Goal: Task Accomplishment & Management: Manage account settings

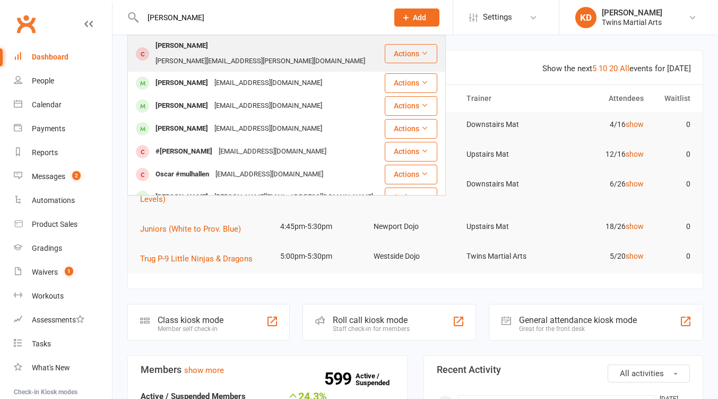
type input "[PERSON_NAME]"
click at [188, 50] on div "[PERSON_NAME]" at bounding box center [181, 45] width 59 height 15
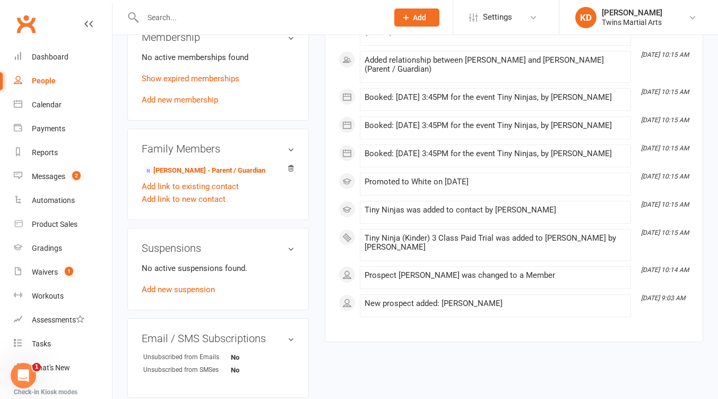
scroll to position [645, 0]
click at [185, 165] on link "Tracey Croker - Parent / Guardian" at bounding box center [204, 170] width 122 height 11
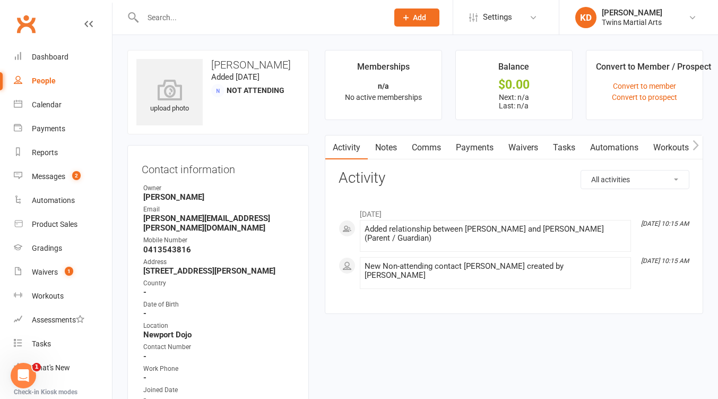
click at [526, 150] on link "Waivers" at bounding box center [523, 147] width 45 height 24
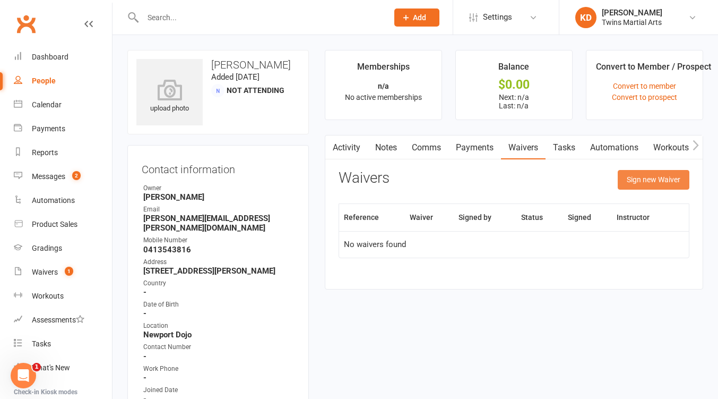
click at [659, 181] on button "Sign new Waiver" at bounding box center [654, 179] width 72 height 19
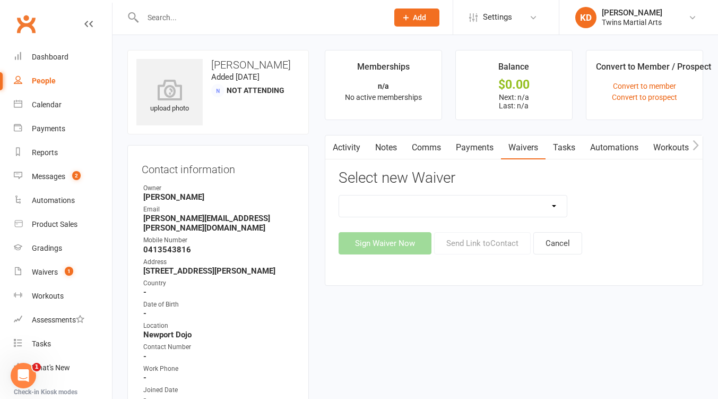
drag, startPoint x: 568, startPoint y: 201, endPoint x: 574, endPoint y: 201, distance: 6.4
click at [574, 201] on div "Newport Paid Trial (waiver only) Paid Trial Newport Paid Trial Parkville Paid T…" at bounding box center [453, 206] width 245 height 22
click at [555, 202] on select "Newport Paid Trial (waiver only) Paid Trial Newport Paid Trial Parkville Paid T…" at bounding box center [453, 205] width 228 height 21
select select "5584"
click at [339, 195] on select "Newport Paid Trial (waiver only) Paid Trial Newport Paid Trial Parkville Paid T…" at bounding box center [453, 205] width 228 height 21
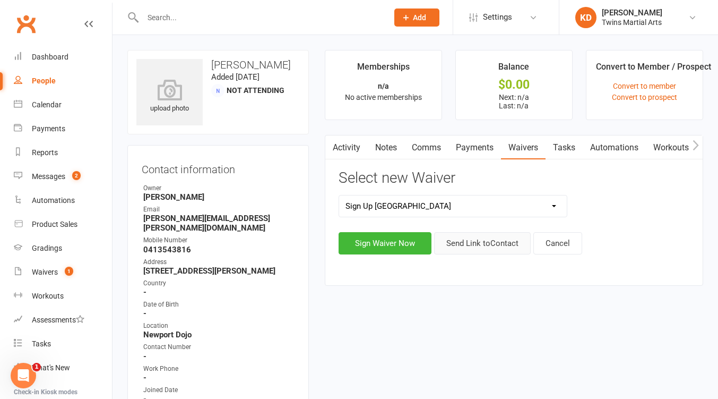
click at [482, 244] on button "Send Link to Contact" at bounding box center [482, 243] width 97 height 22
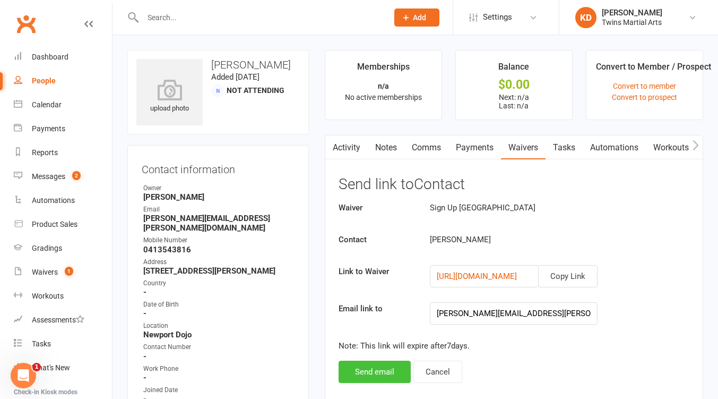
click at [392, 366] on button "Send email" at bounding box center [375, 372] width 72 height 22
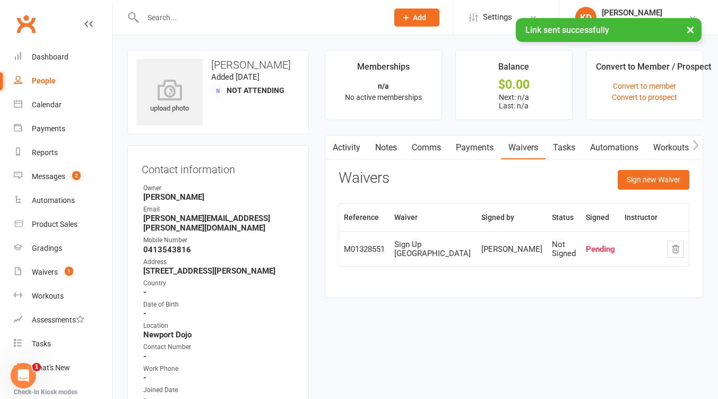
click at [27, 15] on link "Clubworx" at bounding box center [26, 24] width 27 height 27
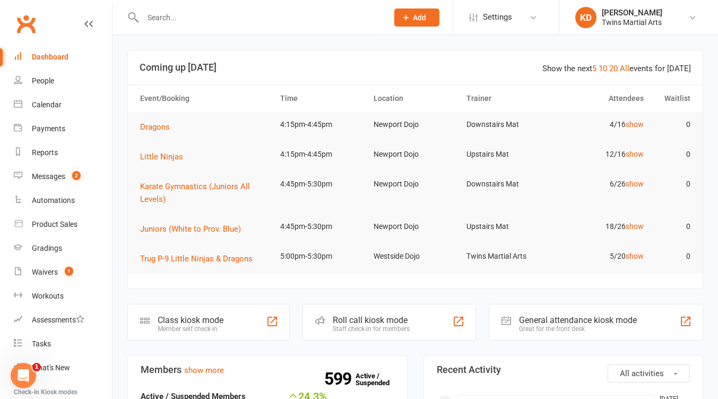
click at [245, 14] on input "text" at bounding box center [260, 17] width 241 height 15
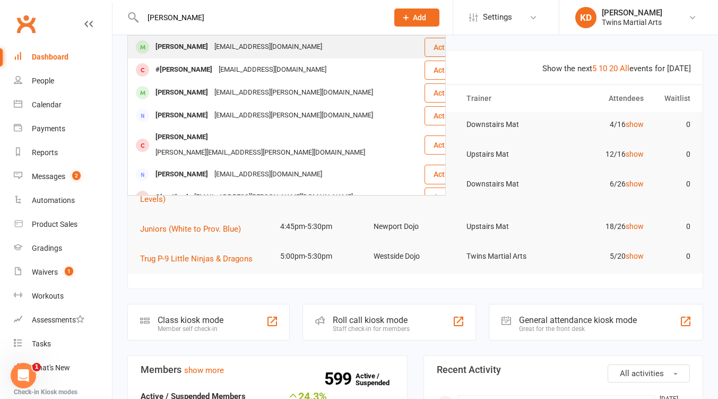
type input "clancy"
click at [253, 51] on div "Carly.schrever@gmail.com" at bounding box center [268, 46] width 114 height 15
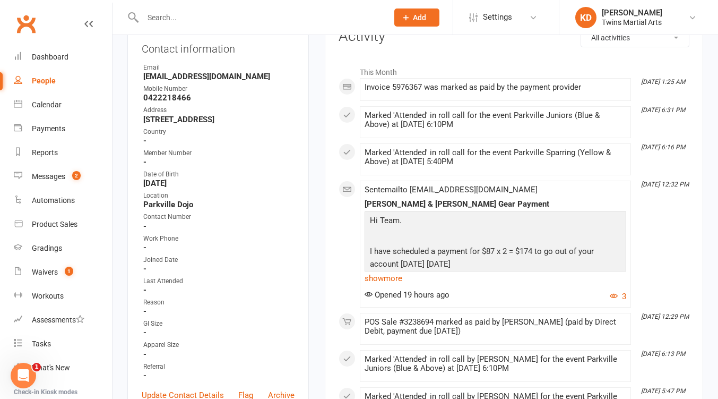
scroll to position [152, 0]
click at [404, 280] on link "show more" at bounding box center [496, 277] width 262 height 15
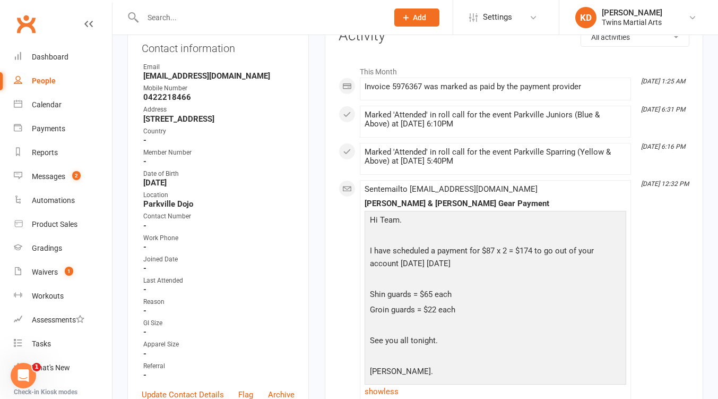
scroll to position [0, 0]
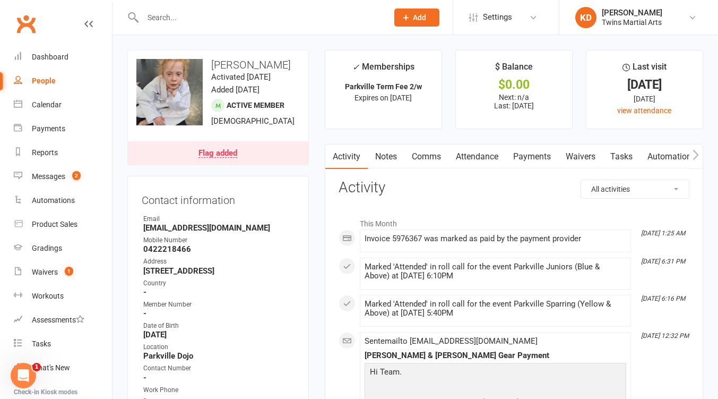
click at [545, 158] on link "Payments" at bounding box center [532, 156] width 53 height 24
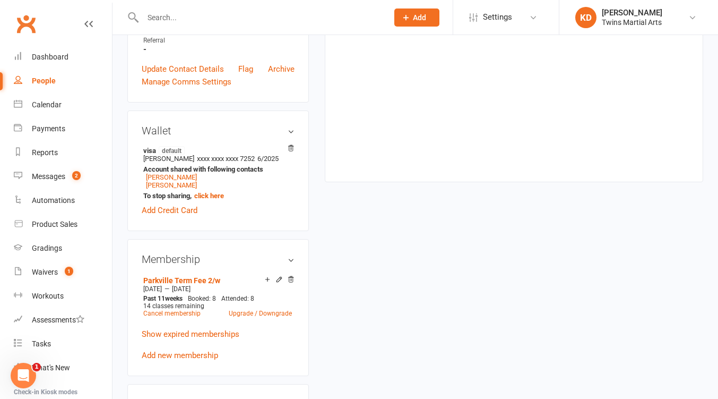
scroll to position [674, 0]
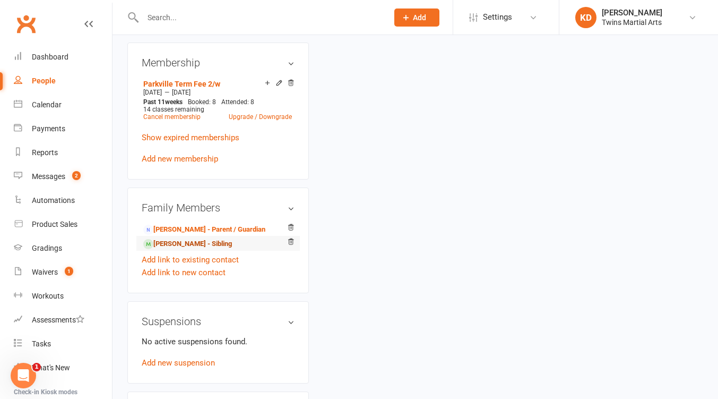
click at [172, 250] on link "Ned Schrever - Sibling" at bounding box center [187, 243] width 89 height 11
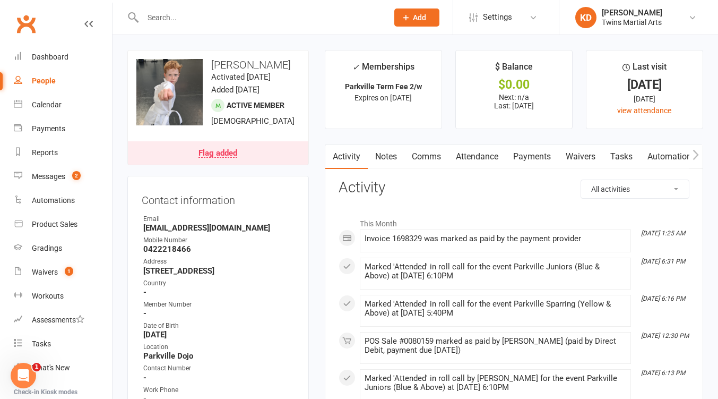
click at [534, 158] on link "Payments" at bounding box center [532, 156] width 53 height 24
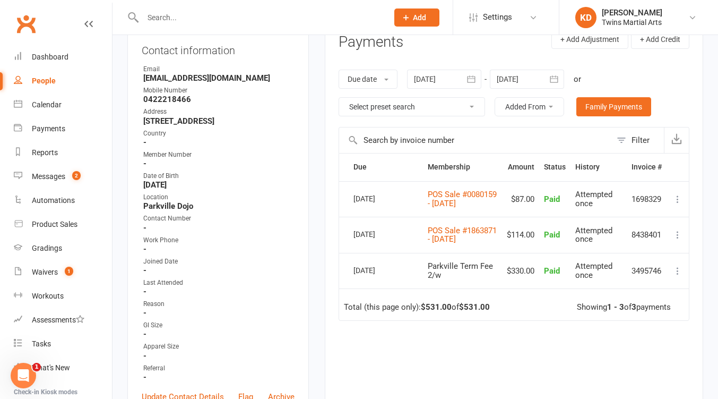
scroll to position [150, 0]
click at [312, 27] on div at bounding box center [253, 17] width 253 height 35
click at [299, 20] on input "text" at bounding box center [260, 17] width 241 height 15
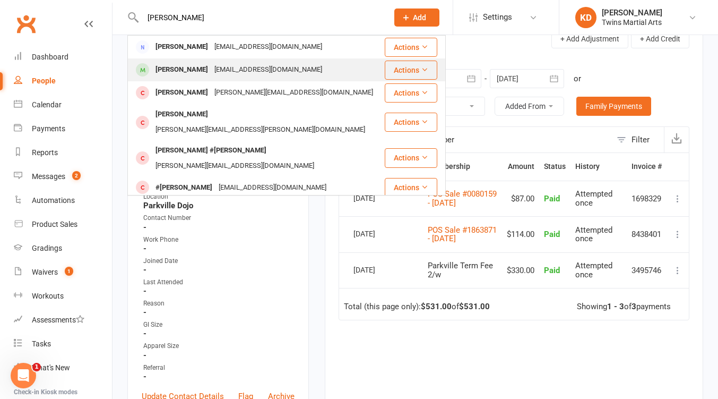
type input "kobin"
click at [214, 63] on div "atte.rein@hotmail.com" at bounding box center [268, 69] width 114 height 15
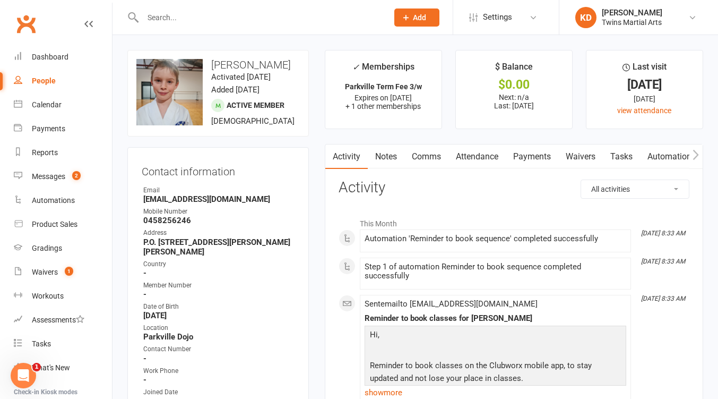
click at [542, 167] on link "Payments" at bounding box center [532, 156] width 53 height 24
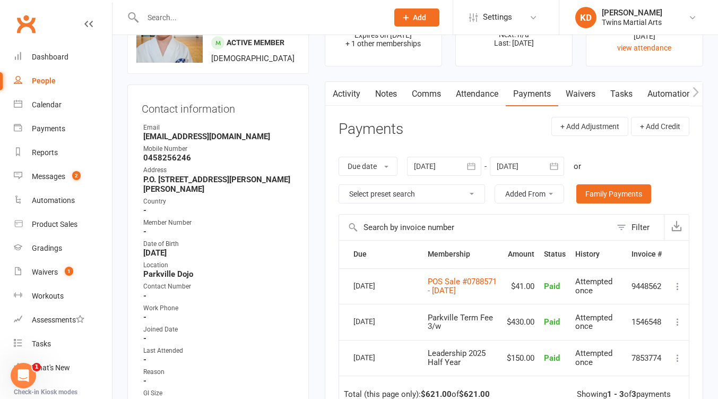
scroll to position [63, 0]
click at [274, 20] on input "text" at bounding box center [260, 17] width 241 height 15
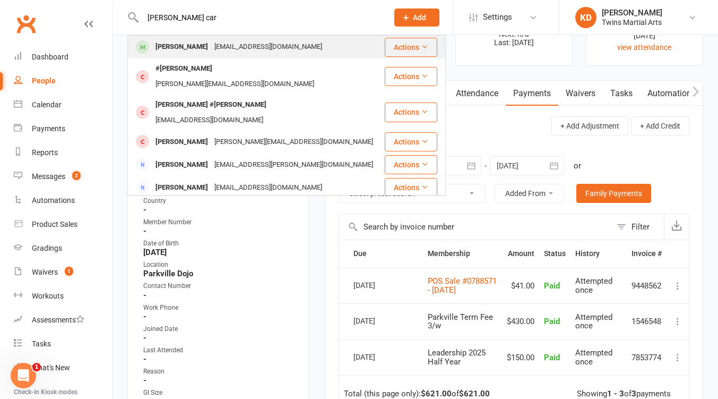
type input "abel car"
click at [273, 53] on div "acarwood@hotmail.com" at bounding box center [268, 46] width 114 height 15
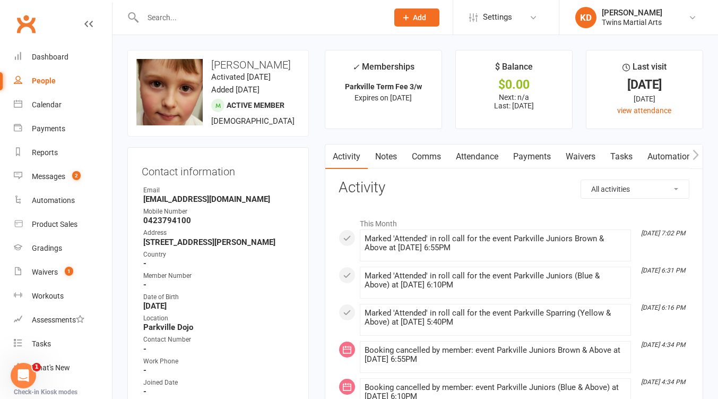
click at [542, 153] on link "Payments" at bounding box center [532, 156] width 53 height 24
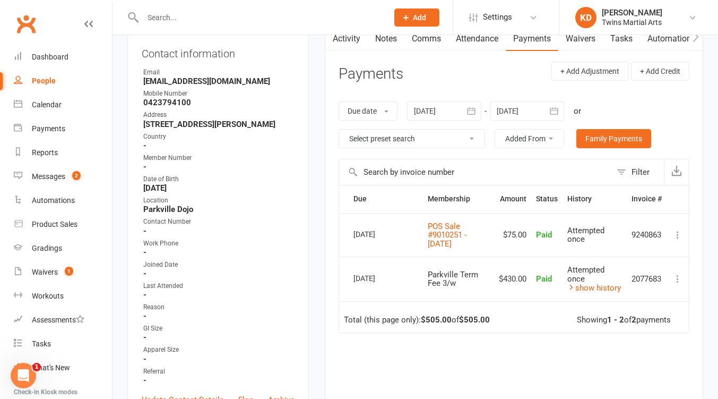
scroll to position [118, 0]
click at [286, 18] on input "text" at bounding box center [260, 17] width 241 height 15
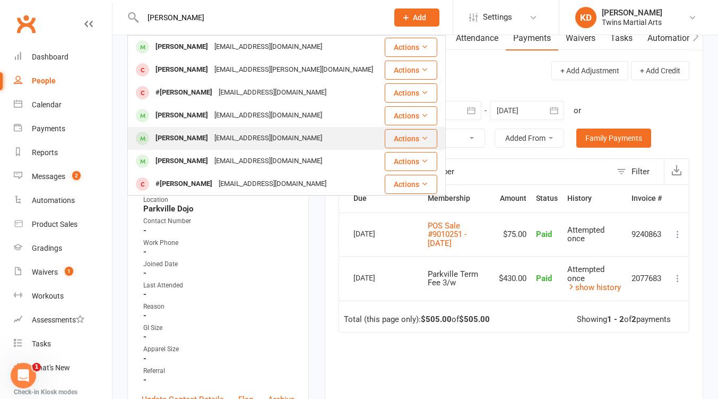
type input "leon"
click at [187, 135] on div "Leon Truex" at bounding box center [181, 138] width 59 height 15
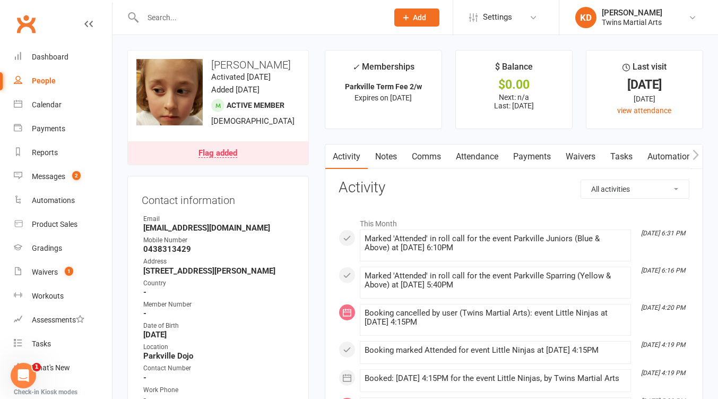
click at [540, 156] on link "Payments" at bounding box center [532, 156] width 53 height 24
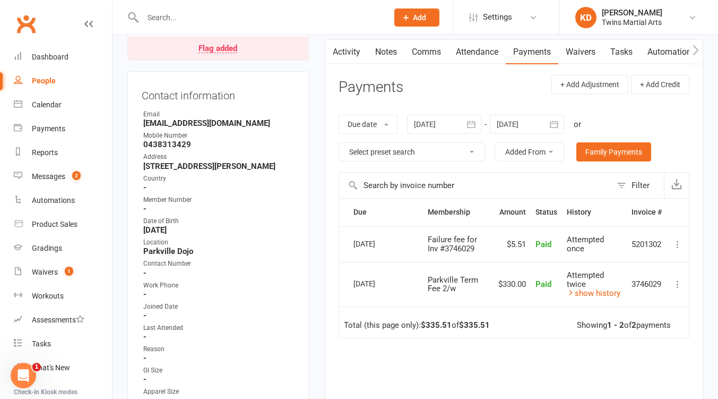
scroll to position [106, 0]
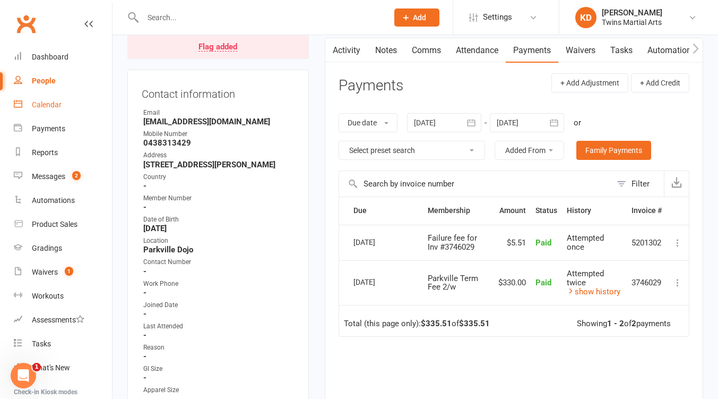
click at [63, 105] on link "Calendar" at bounding box center [63, 105] width 98 height 24
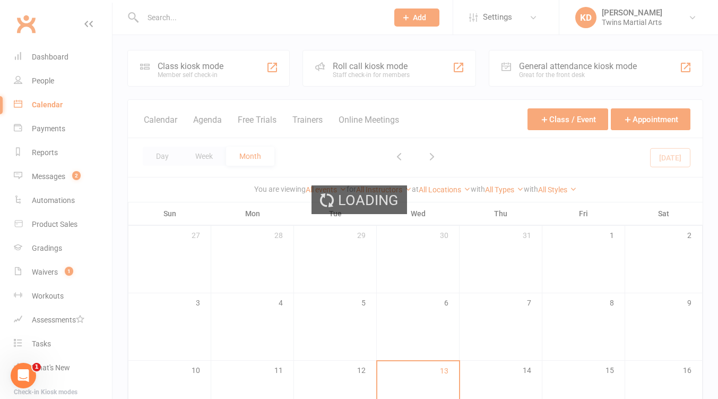
click at [192, 16] on div "Loading" at bounding box center [359, 199] width 718 height 399
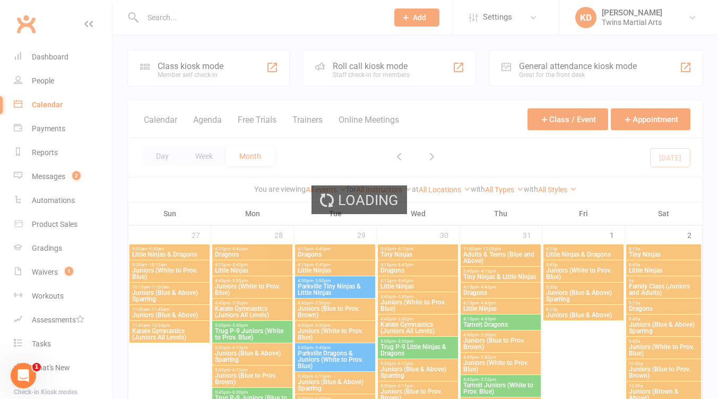
click at [176, 20] on div "Loading" at bounding box center [359, 199] width 718 height 399
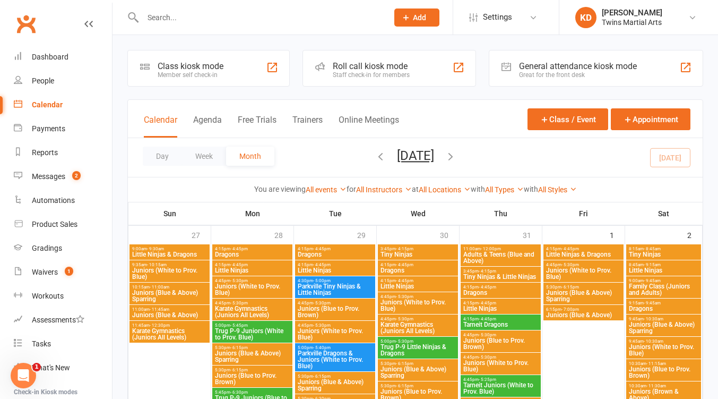
click at [168, 16] on input "text" at bounding box center [260, 17] width 241 height 15
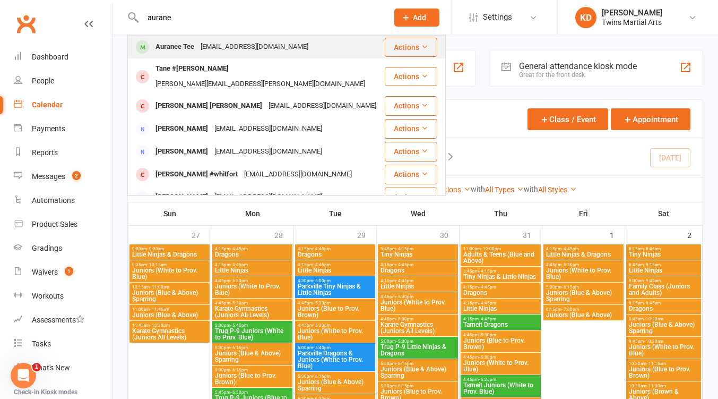
type input "aurane"
click at [177, 47] on div "Auranee Tee" at bounding box center [174, 46] width 45 height 15
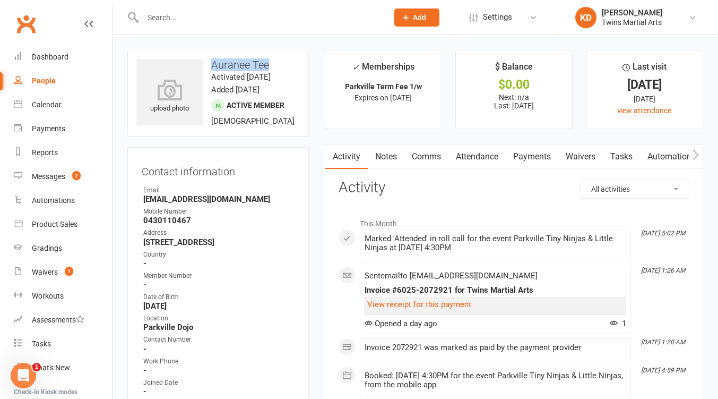
drag, startPoint x: 268, startPoint y: 63, endPoint x: 213, endPoint y: 64, distance: 54.7
click at [213, 64] on h3 "Auranee Tee" at bounding box center [218, 65] width 164 height 12
copy h3 "Auranee Tee"
click at [241, 14] on input "text" at bounding box center [260, 17] width 241 height 15
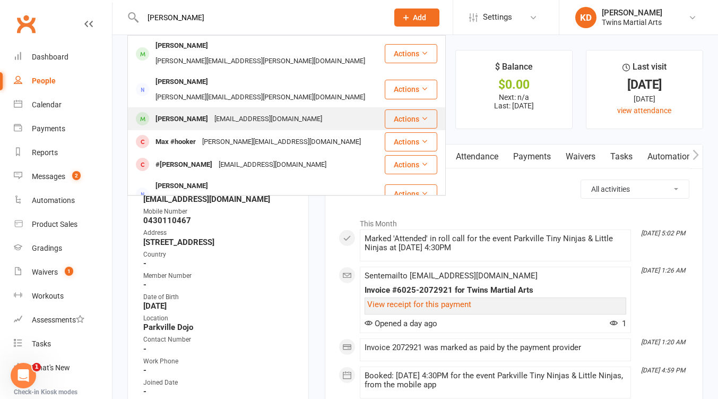
type input "max dore"
click at [186, 111] on div "Max Dorevitch" at bounding box center [181, 118] width 59 height 15
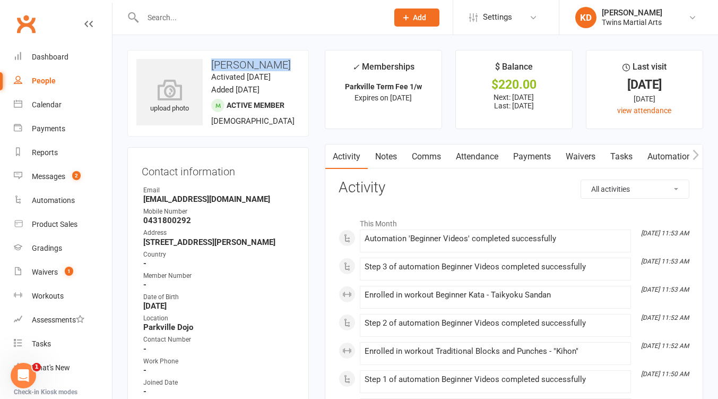
drag, startPoint x: 213, startPoint y: 65, endPoint x: 278, endPoint y: 61, distance: 64.9
click at [278, 61] on h3 "Max Dorevitch" at bounding box center [218, 65] width 164 height 12
copy h3 "Max Dorevitch"
click at [272, 16] on input "text" at bounding box center [260, 17] width 241 height 15
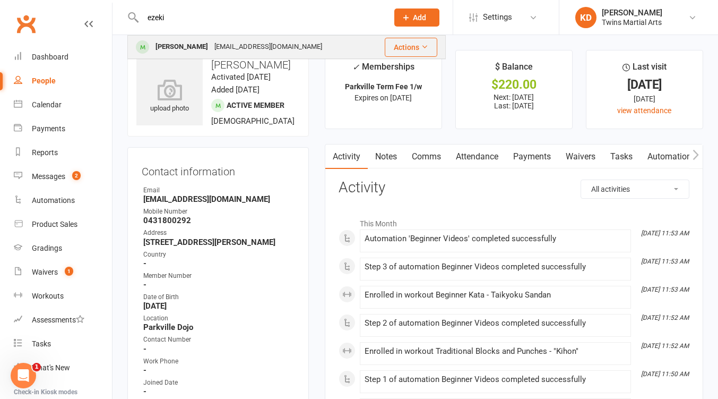
type input "ezeki"
click at [217, 53] on div "hellofrancis@gmail.com" at bounding box center [268, 46] width 114 height 15
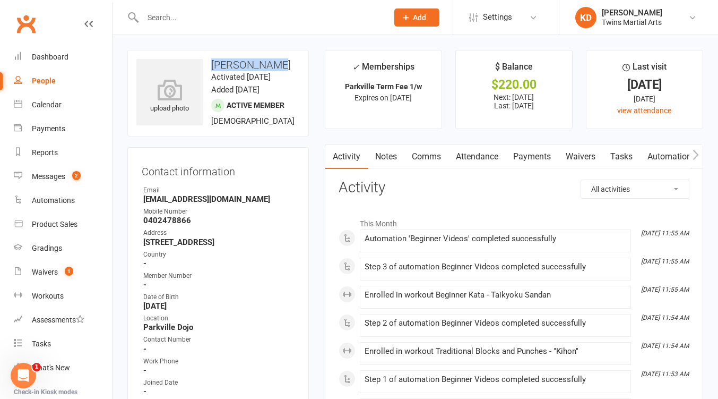
drag, startPoint x: 212, startPoint y: 62, endPoint x: 277, endPoint y: 61, distance: 65.3
click at [277, 61] on h3 "Ezekiel Chew" at bounding box center [218, 65] width 164 height 12
copy h3 "Ezekiel Chew"
click at [208, 24] on div at bounding box center [253, 17] width 253 height 35
click at [204, 20] on input "text" at bounding box center [260, 17] width 241 height 15
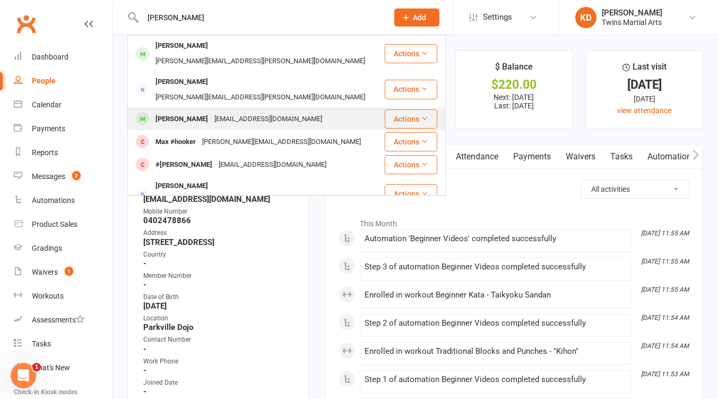
type input "max dore"
click at [213, 111] on div "daniellerichmond1@gmail.com" at bounding box center [268, 118] width 114 height 15
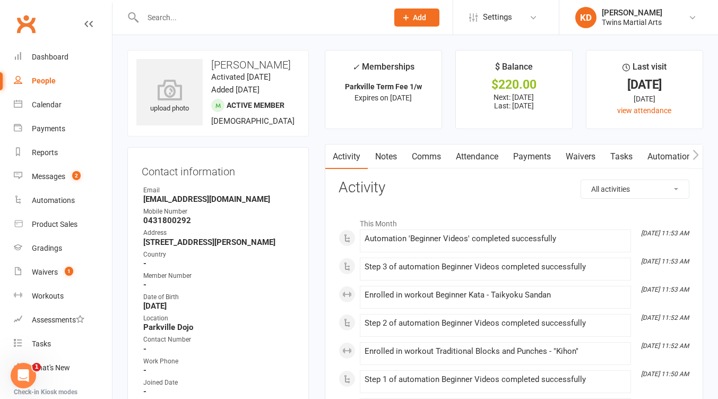
click at [221, 19] on input "text" at bounding box center [260, 17] width 241 height 15
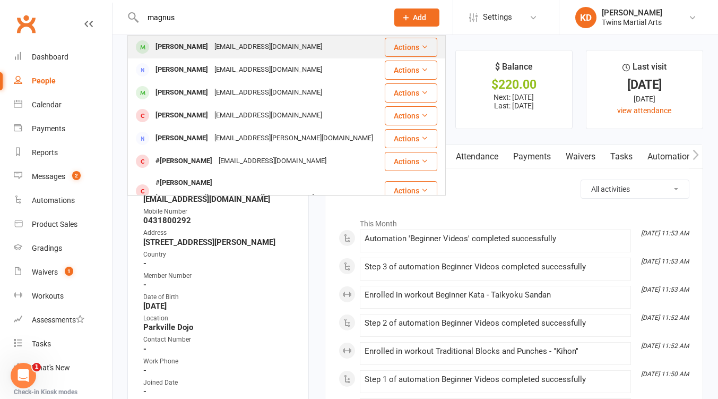
type input "magnus"
click at [224, 45] on div "btessmann1983@gmail.com" at bounding box center [268, 46] width 114 height 15
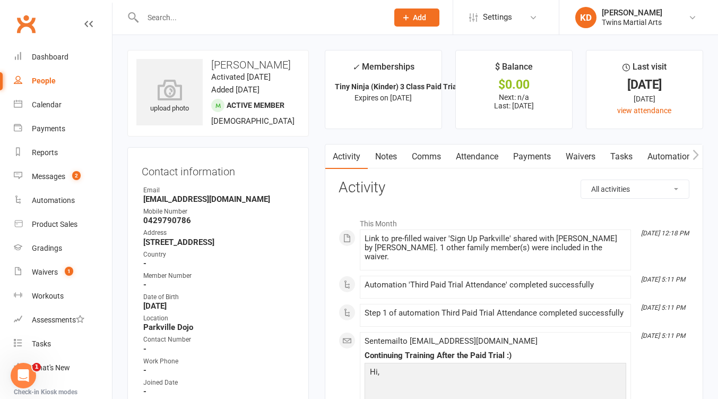
click at [276, 15] on input "text" at bounding box center [260, 17] width 241 height 15
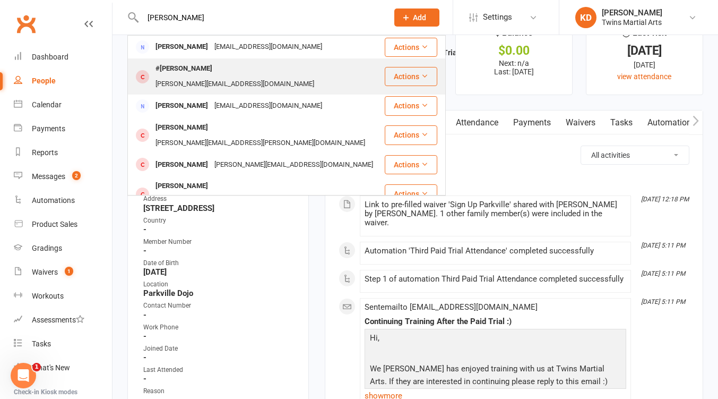
scroll to position [35, 0]
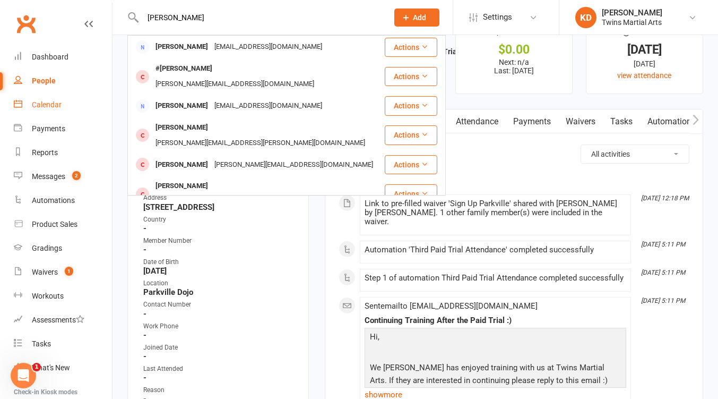
type input "jeremy"
click at [64, 104] on link "Calendar" at bounding box center [63, 105] width 98 height 24
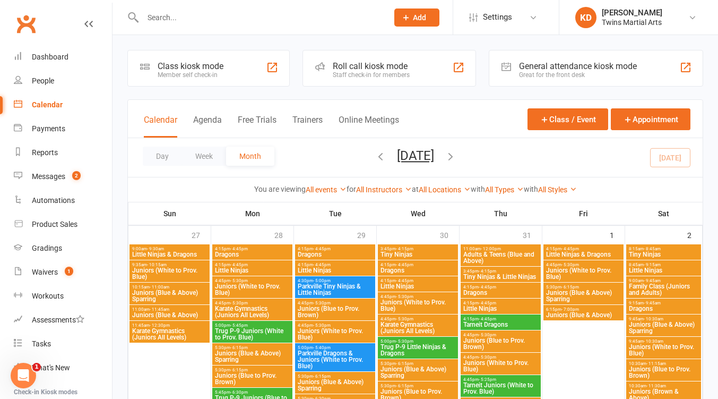
click at [391, 59] on div "Roll call kiosk mode Staff check-in for members" at bounding box center [390, 68] width 174 height 37
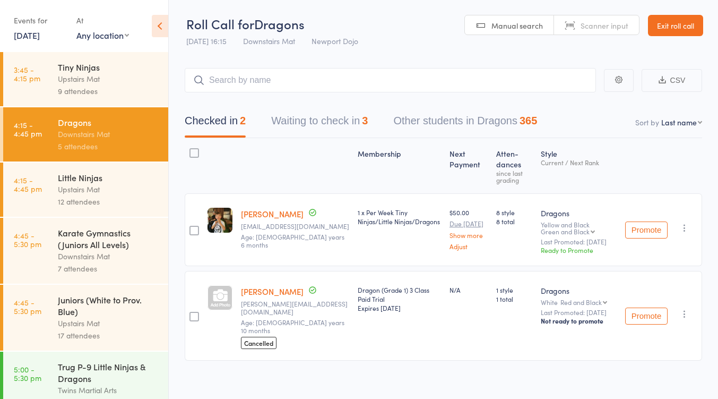
click at [40, 36] on link "13 Aug, 2025" at bounding box center [27, 35] width 26 height 12
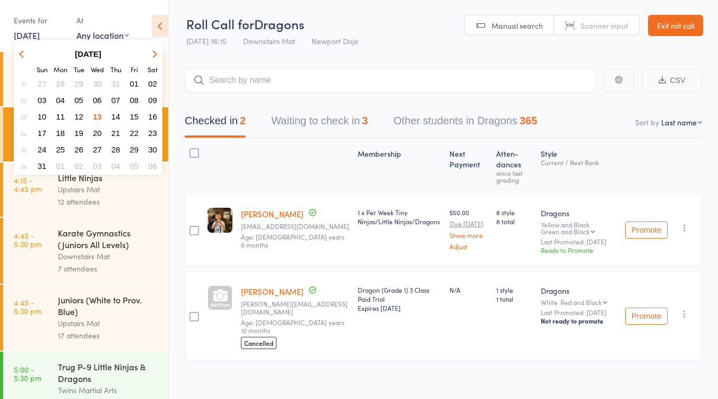
click at [86, 115] on button "12" at bounding box center [79, 116] width 16 height 14
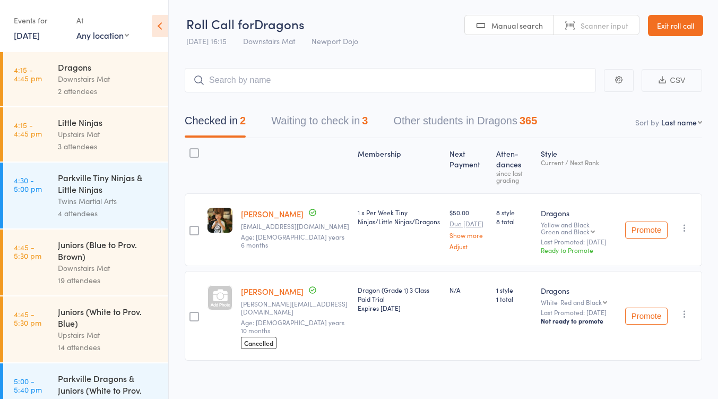
click at [96, 205] on div "Twins Martial Arts" at bounding box center [108, 201] width 101 height 12
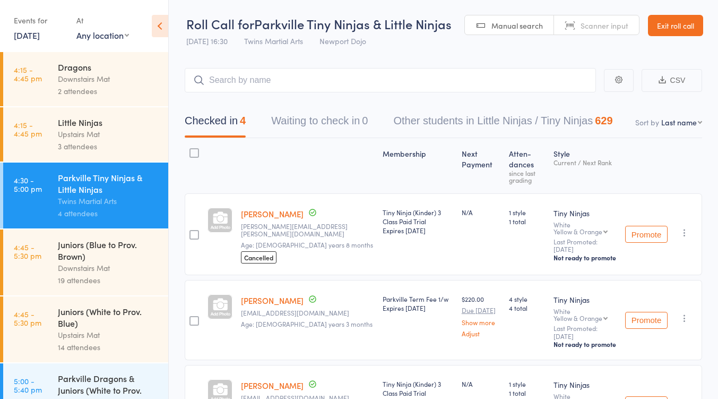
click at [674, 35] on link "Exit roll call" at bounding box center [675, 25] width 55 height 21
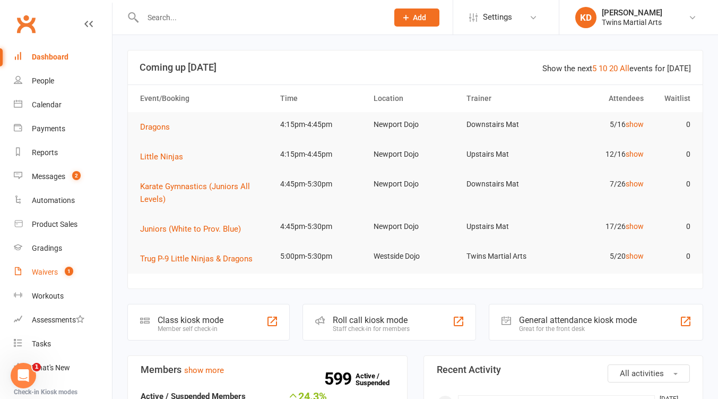
click at [43, 271] on div "Waivers" at bounding box center [45, 272] width 26 height 8
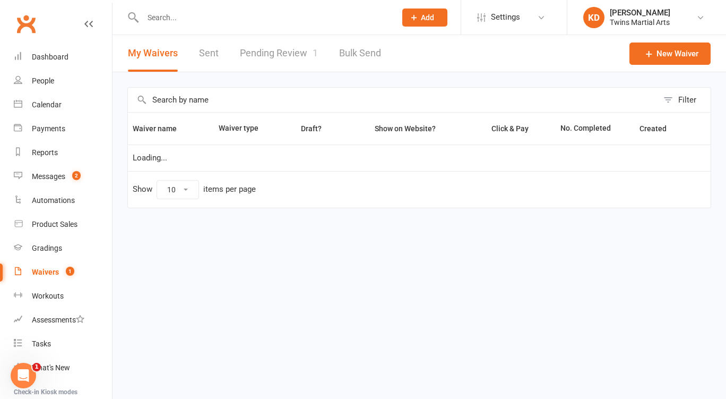
click at [284, 53] on link "Pending Review 1" at bounding box center [279, 53] width 78 height 37
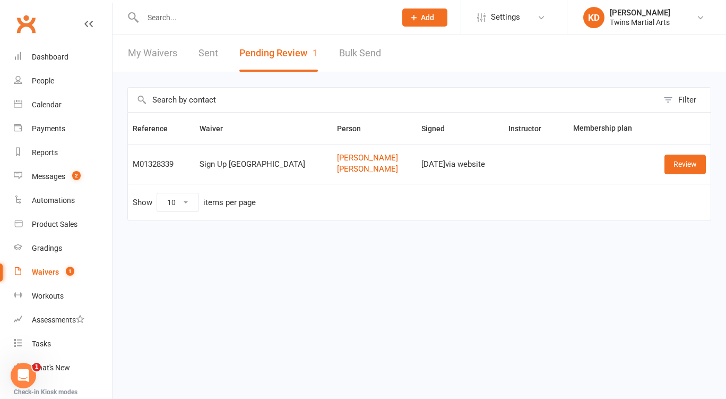
click at [179, 19] on input "text" at bounding box center [264, 17] width 249 height 15
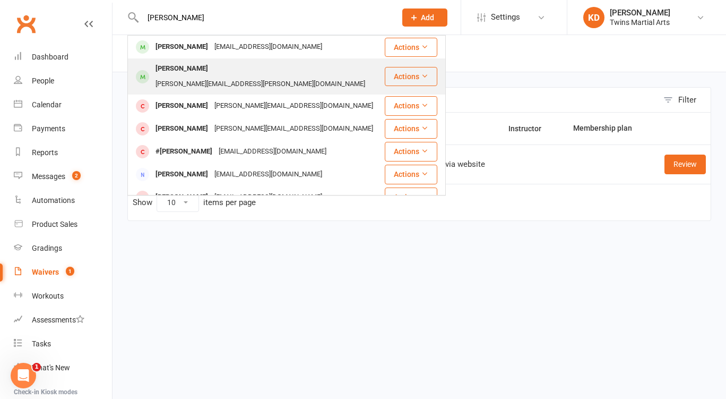
type input "mika"
click at [200, 66] on div "Mika Mcanulty" at bounding box center [181, 68] width 59 height 15
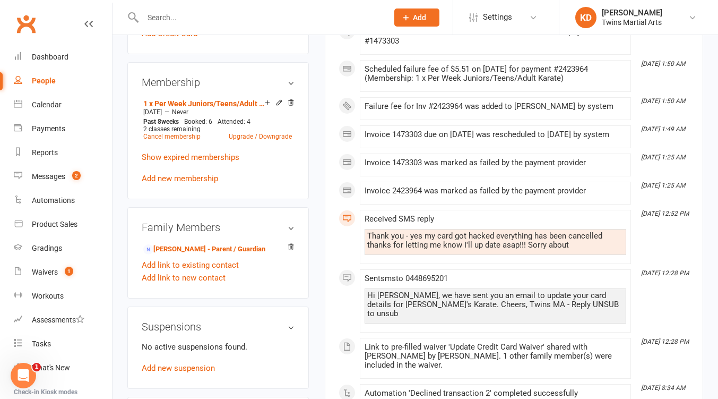
scroll to position [672, 0]
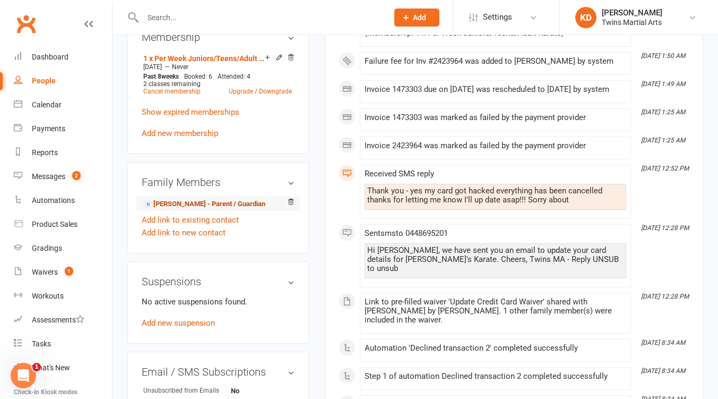
click at [186, 210] on link "Heidi Mcanulty - Parent / Guardian" at bounding box center [204, 204] width 122 height 11
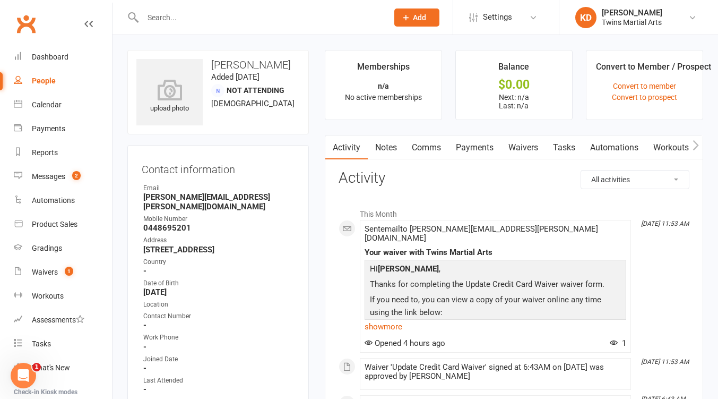
click at [534, 145] on link "Waivers" at bounding box center [523, 147] width 45 height 24
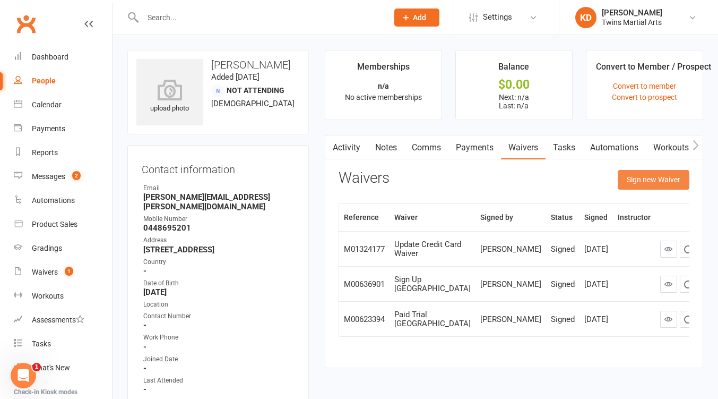
click at [630, 174] on button "Sign new Waiver" at bounding box center [654, 179] width 72 height 19
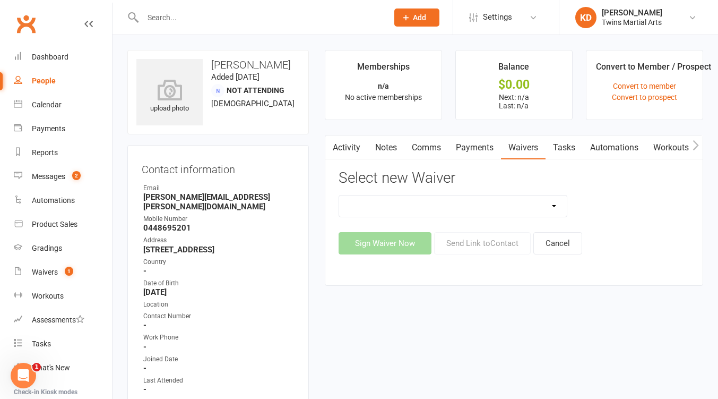
click at [472, 206] on select "Newport Paid Trial (waiver only) Paid Trial Newport Paid Trial Parkville Paid T…" at bounding box center [453, 205] width 228 height 21
select select "5680"
click at [339, 195] on select "Newport Paid Trial (waiver only) Paid Trial Newport Paid Trial Parkville Paid T…" at bounding box center [453, 205] width 228 height 21
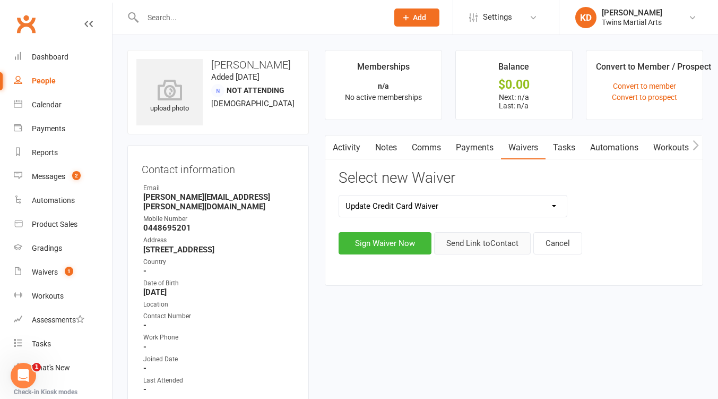
click at [501, 244] on button "Send Link to Contact" at bounding box center [482, 243] width 97 height 22
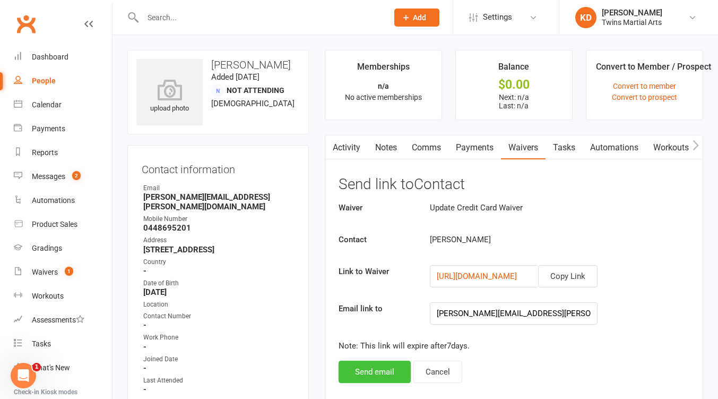
click at [385, 371] on button "Send email" at bounding box center [375, 372] width 72 height 22
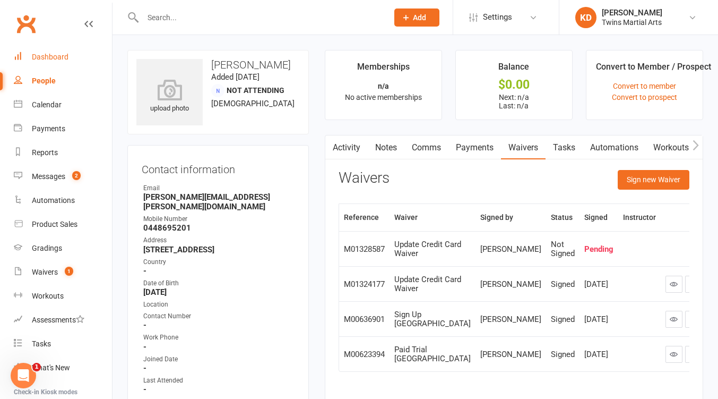
click at [68, 63] on link "Dashboard" at bounding box center [63, 57] width 98 height 24
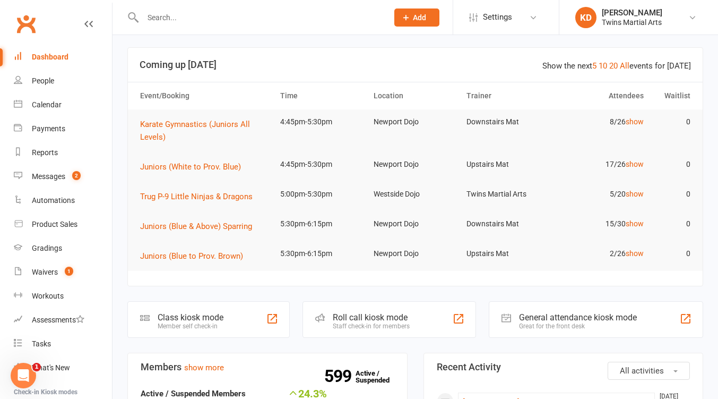
scroll to position [2, 0]
click at [248, 9] on div at bounding box center [253, 17] width 253 height 35
click at [241, 13] on input "text" at bounding box center [260, 17] width 241 height 15
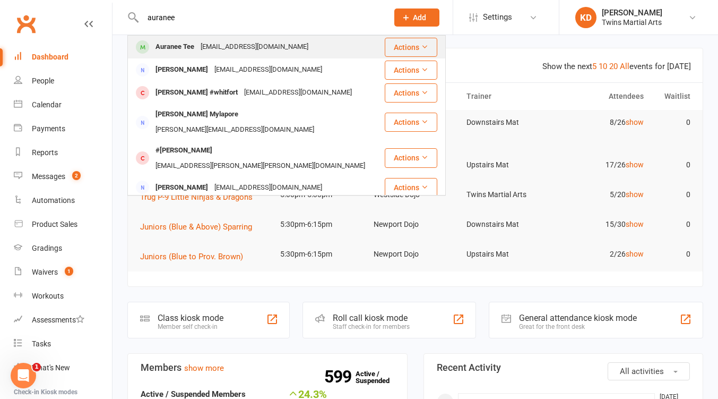
type input "auranee"
click at [155, 51] on div "Auranee Tee" at bounding box center [174, 46] width 45 height 15
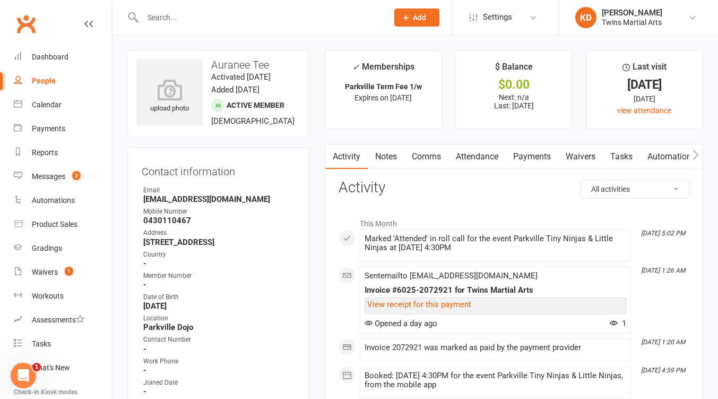
click at [590, 161] on link "Waivers" at bounding box center [581, 156] width 45 height 24
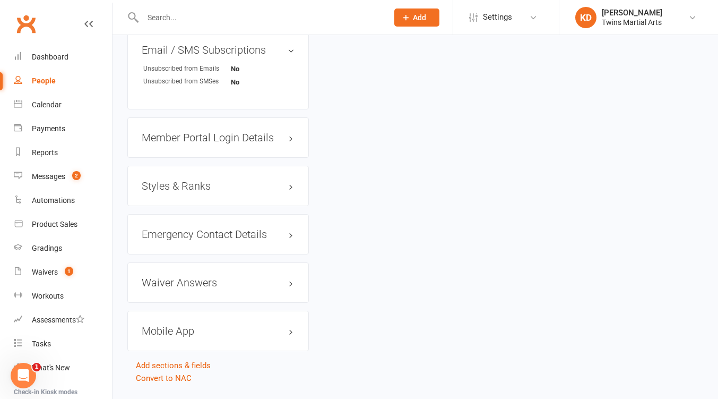
scroll to position [1028, 0]
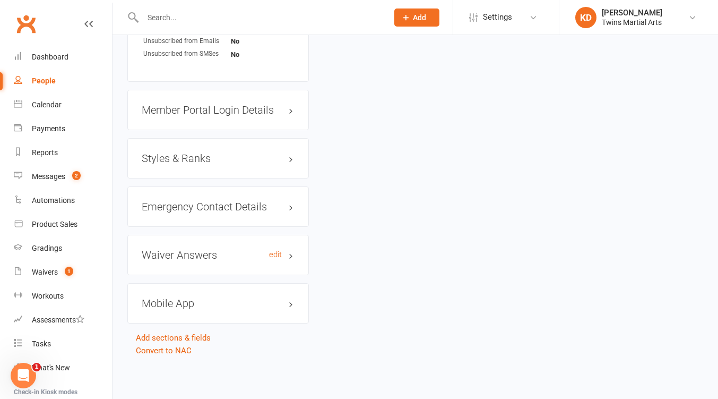
click at [205, 254] on h3 "Waiver Answers edit" at bounding box center [218, 255] width 153 height 12
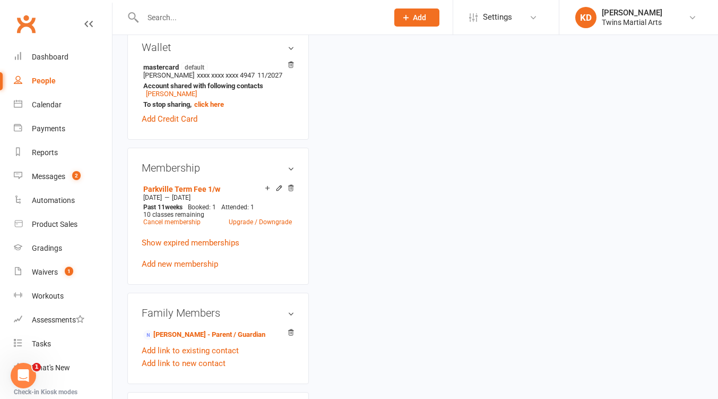
scroll to position [509, 0]
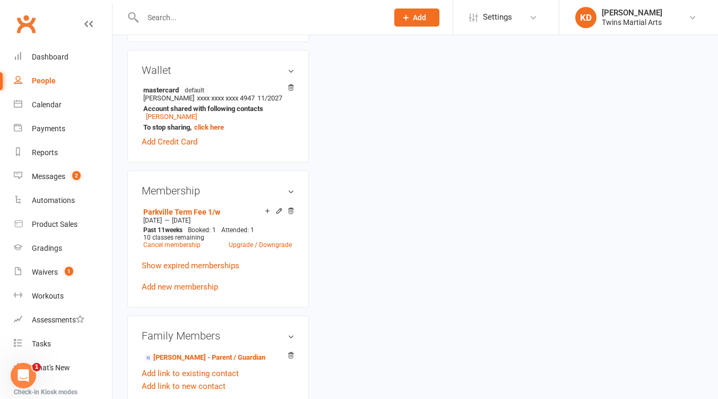
click at [193, 18] on input "text" at bounding box center [260, 17] width 241 height 15
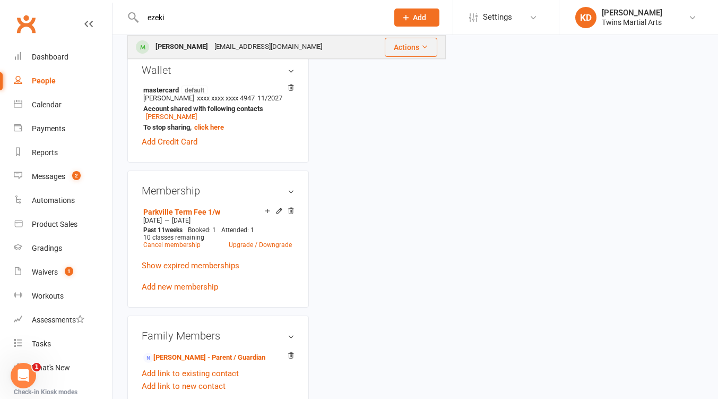
type input "ezeki"
click at [196, 43] on div "Ezekiel Chew" at bounding box center [181, 46] width 59 height 15
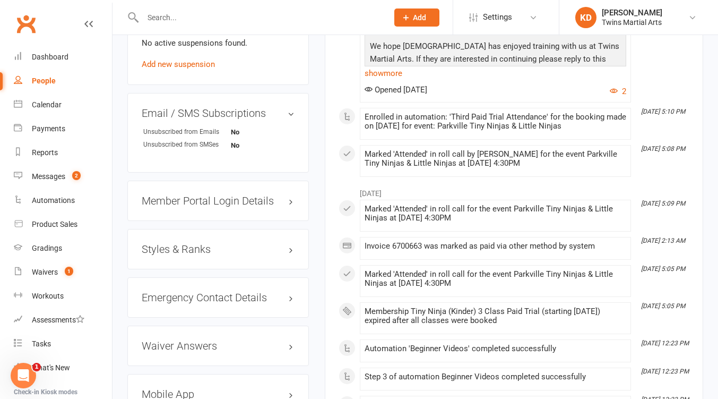
scroll to position [921, 0]
click at [210, 361] on div "Waiver Answers edit" at bounding box center [218, 346] width 182 height 40
click at [204, 344] on div "Waiver Answers edit" at bounding box center [218, 346] width 182 height 40
click at [199, 351] on h3 "Waiver Answers edit" at bounding box center [218, 346] width 153 height 12
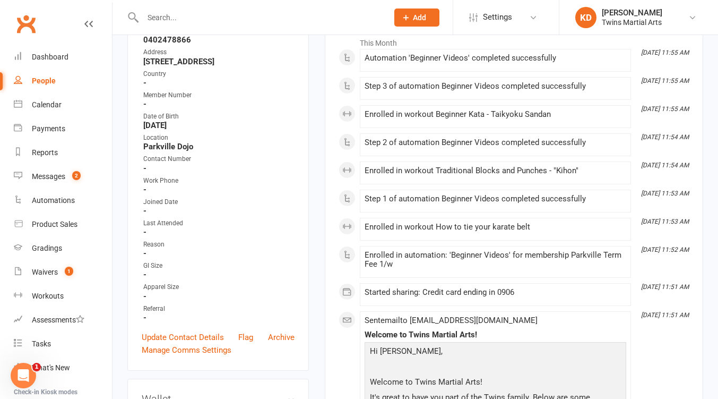
scroll to position [131, 0]
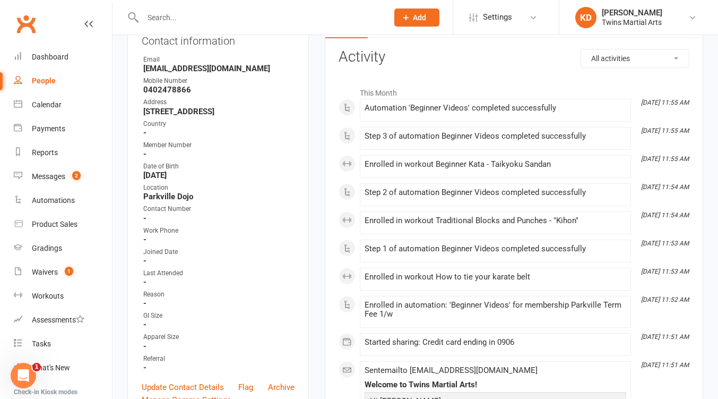
click at [208, 31] on div at bounding box center [253, 17] width 253 height 35
click at [203, 21] on input "text" at bounding box center [260, 17] width 241 height 15
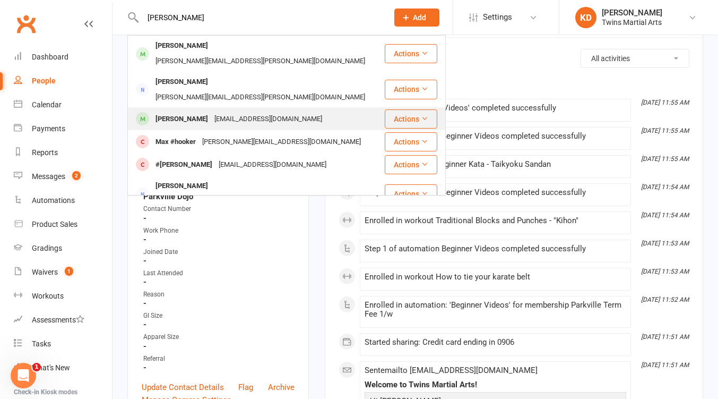
type input "max dore"
click at [230, 111] on div "daniellerichmond1@gmail.com" at bounding box center [268, 118] width 114 height 15
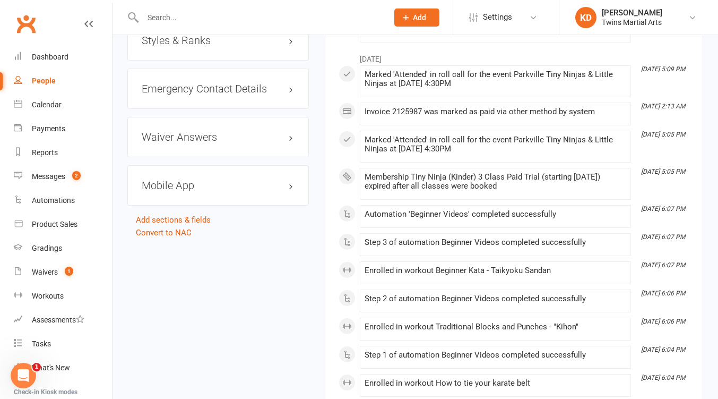
scroll to position [1129, 0]
click at [217, 144] on h3 "Waiver Answers edit" at bounding box center [218, 138] width 153 height 12
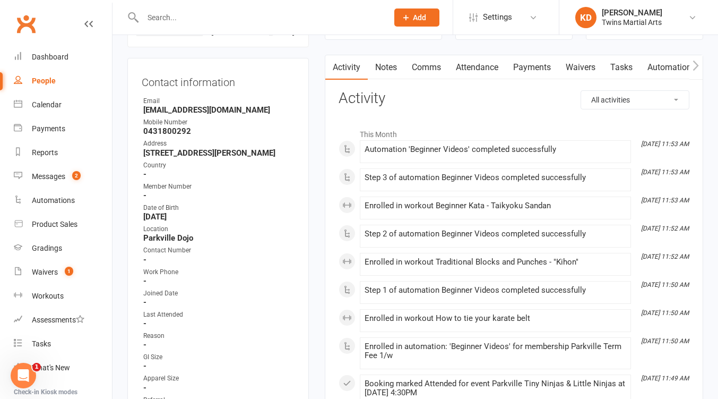
scroll to position [0, 0]
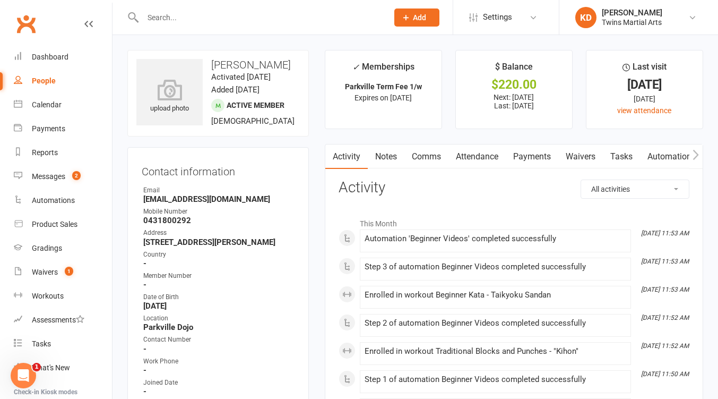
click at [230, 21] on input "text" at bounding box center [260, 17] width 241 height 15
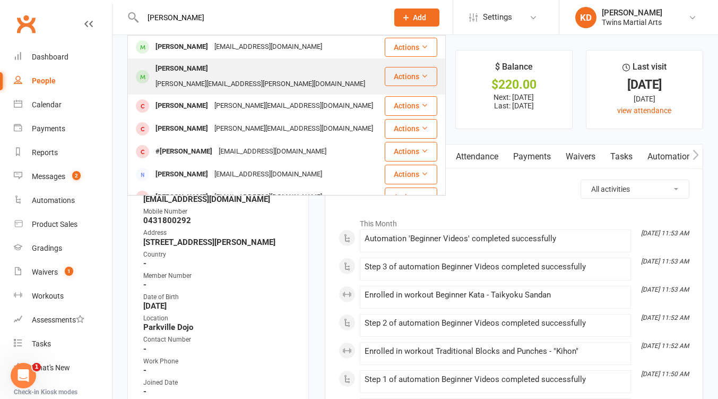
type input "mika"
click at [222, 76] on div "Heidi.samantha@hotmail.com" at bounding box center [260, 83] width 216 height 15
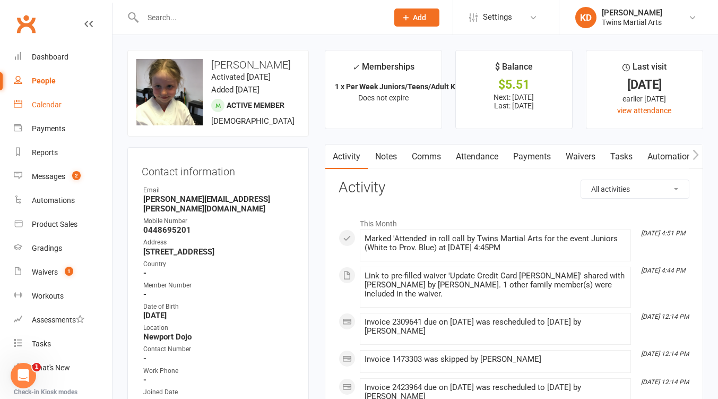
drag, startPoint x: 51, startPoint y: 106, endPoint x: 63, endPoint y: 98, distance: 14.3
click at [63, 98] on link "Calendar" at bounding box center [63, 105] width 98 height 24
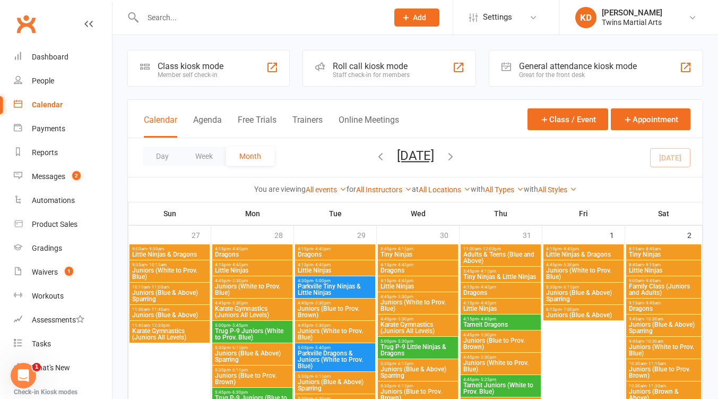
click at [373, 67] on div "Roll call kiosk mode" at bounding box center [371, 66] width 77 height 10
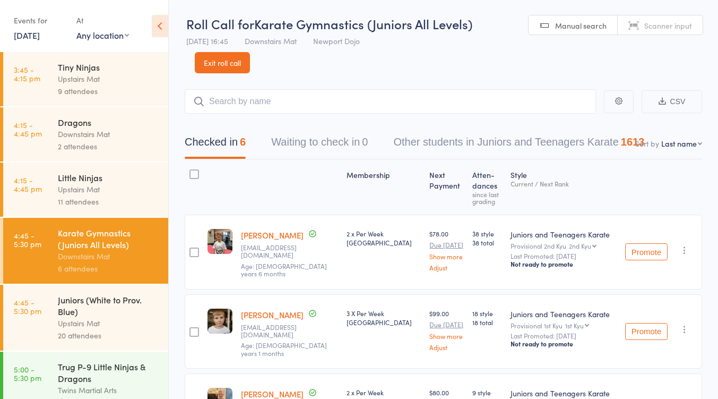
click at [97, 299] on div "Juniors (White to Prov. Blue)" at bounding box center [108, 305] width 101 height 23
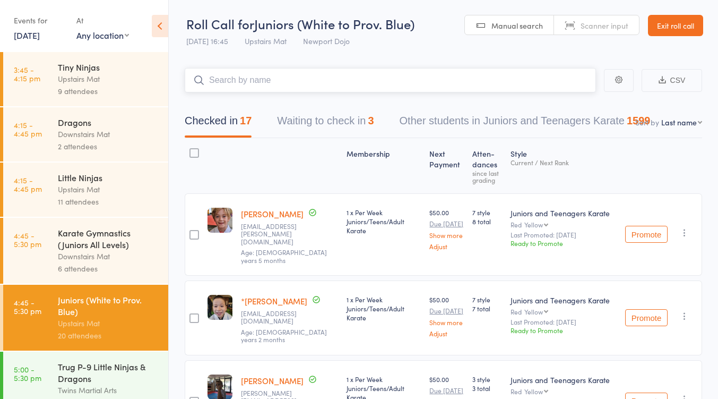
click at [344, 127] on button "Waiting to check in 3" at bounding box center [325, 123] width 97 height 28
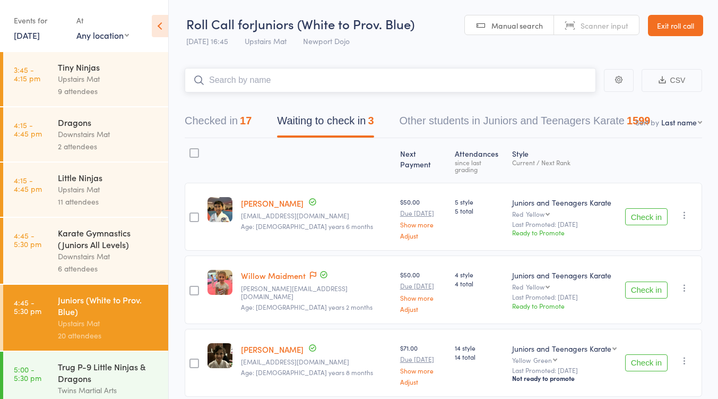
click at [232, 116] on button "Checked in 17" at bounding box center [218, 123] width 67 height 28
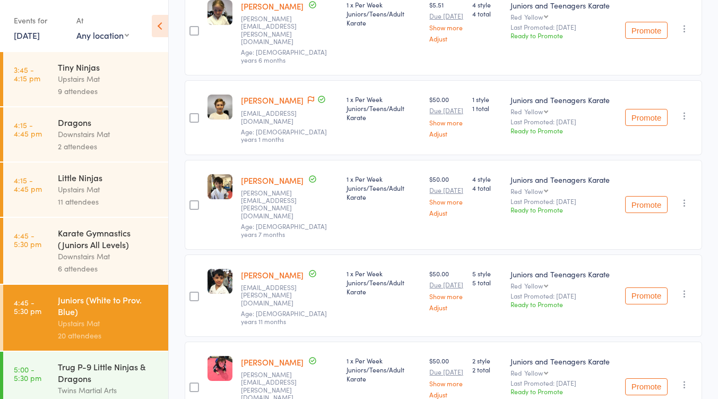
scroll to position [1068, 0]
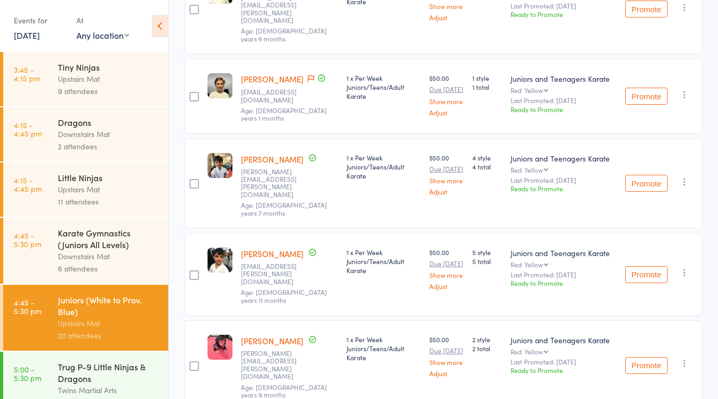
click at [123, 245] on div "Karate Gymnastics (Juniors All Levels)" at bounding box center [108, 238] width 101 height 23
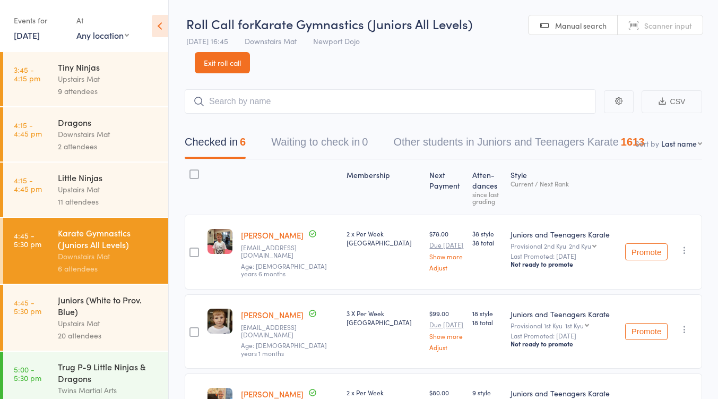
click at [229, 67] on link "Exit roll call" at bounding box center [222, 62] width 55 height 21
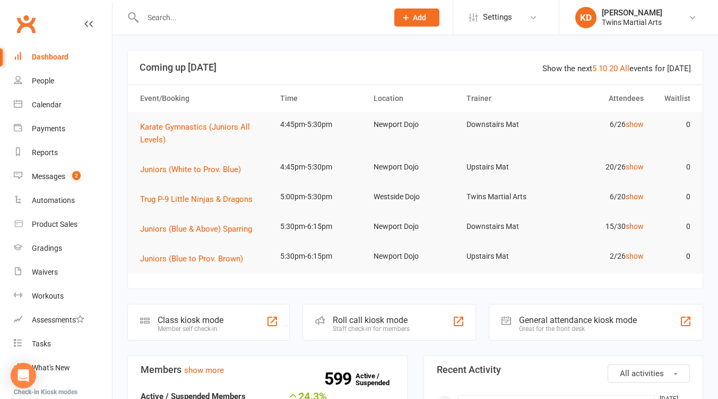
drag, startPoint x: 219, startPoint y: 18, endPoint x: 230, endPoint y: 9, distance: 14.3
click at [230, 9] on div at bounding box center [253, 17] width 253 height 35
click at [221, 16] on input "text" at bounding box center [260, 17] width 241 height 15
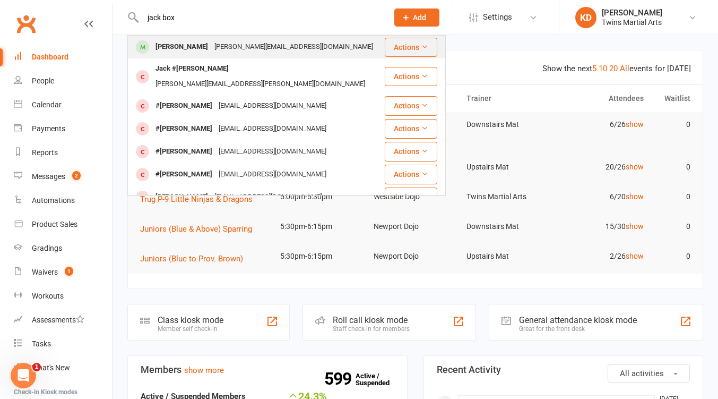
type input "jack box"
click at [216, 41] on div "[PERSON_NAME][EMAIL_ADDRESS][DOMAIN_NAME]" at bounding box center [293, 46] width 165 height 15
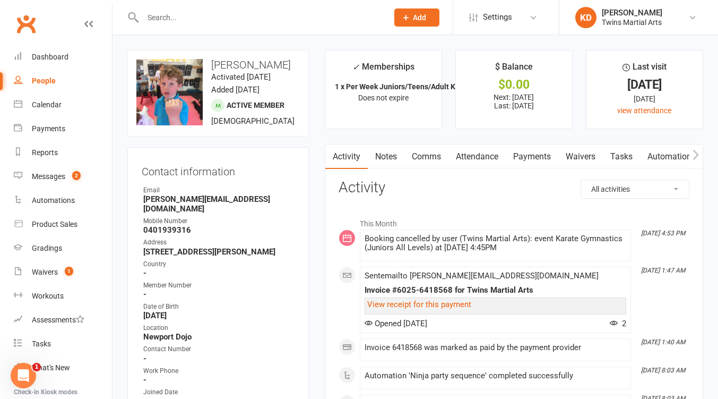
click at [477, 158] on link "Attendance" at bounding box center [477, 156] width 57 height 24
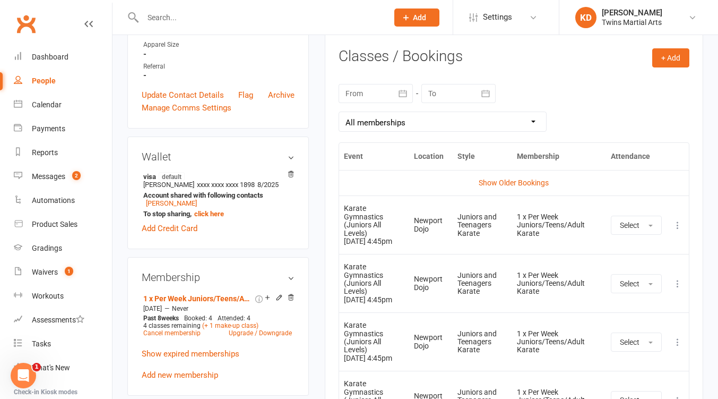
scroll to position [432, 0]
click at [680, 229] on icon at bounding box center [678, 225] width 11 height 11
click at [631, 303] on ul "More info View event Remove booking" at bounding box center [631, 268] width 106 height 70
click at [682, 231] on icon at bounding box center [678, 225] width 11 height 11
click at [637, 290] on link "Remove booking" at bounding box center [631, 288] width 105 height 21
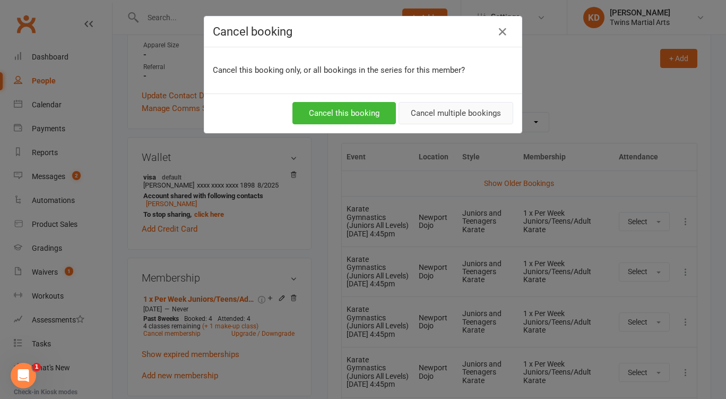
click at [456, 111] on button "Cancel multiple bookings" at bounding box center [456, 113] width 115 height 22
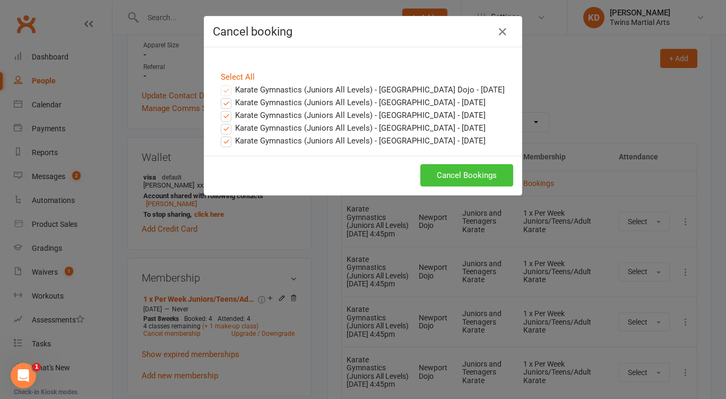
click at [469, 181] on button "Cancel Bookings" at bounding box center [466, 175] width 93 height 22
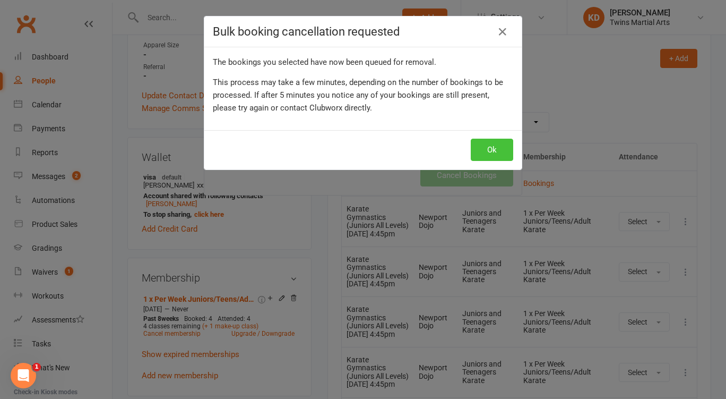
click at [481, 148] on button "Ok" at bounding box center [492, 150] width 42 height 22
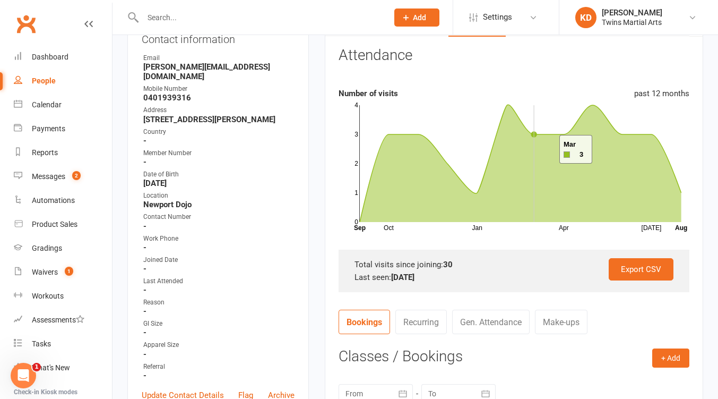
scroll to position [0, 0]
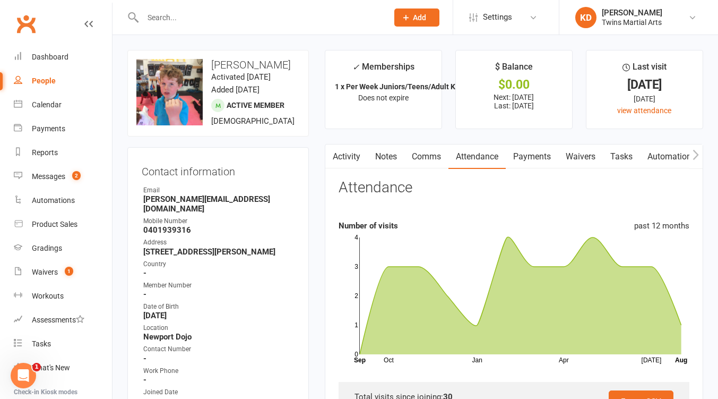
click at [546, 149] on link "Payments" at bounding box center [532, 156] width 53 height 24
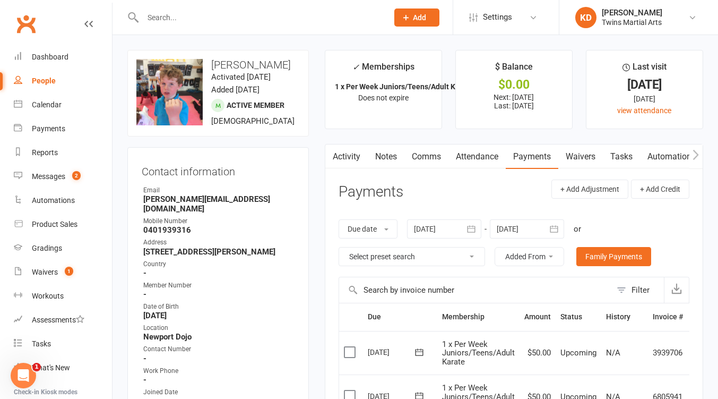
click at [479, 159] on link "Attendance" at bounding box center [477, 156] width 57 height 24
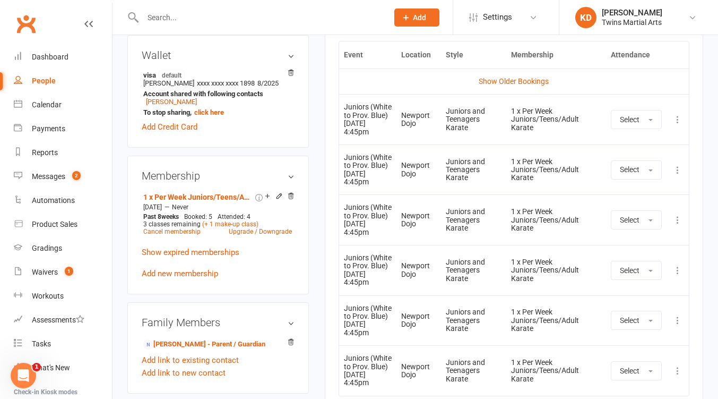
scroll to position [534, 0]
click at [649, 119] on button "Select" at bounding box center [636, 118] width 51 height 19
click at [647, 144] on span "Attended" at bounding box center [636, 143] width 32 height 10
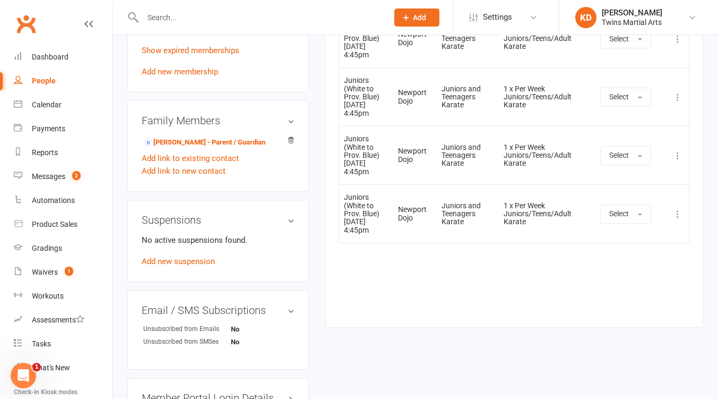
scroll to position [736, 0]
